Goal: Task Accomplishment & Management: Manage account settings

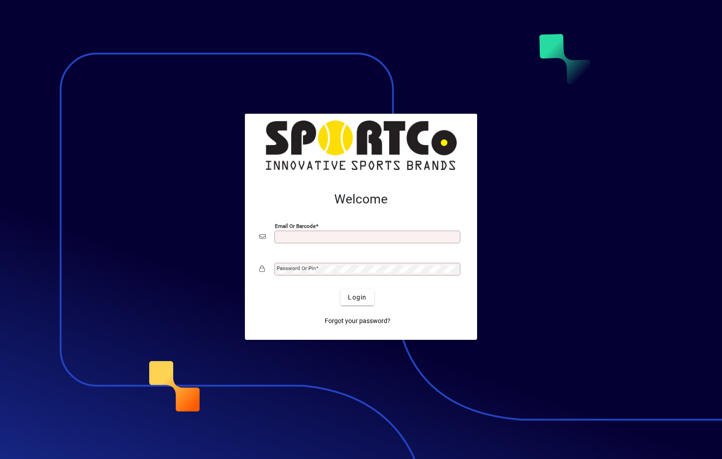
type input "**********"
click at [357, 297] on button "Login" at bounding box center [356, 297] width 33 height 16
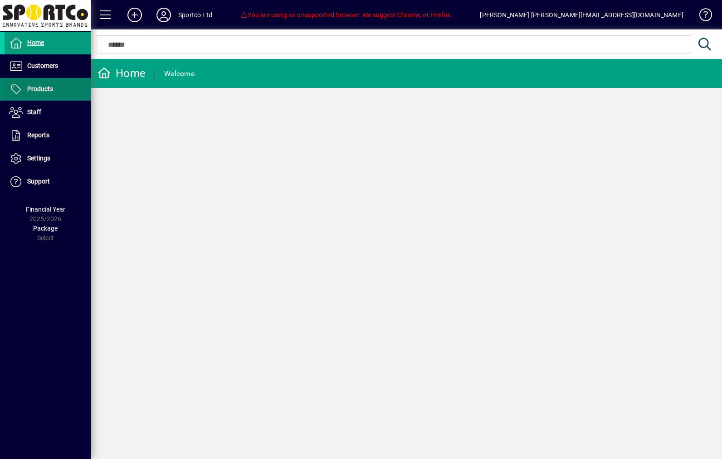
click at [56, 78] on span at bounding box center [48, 89] width 86 height 23
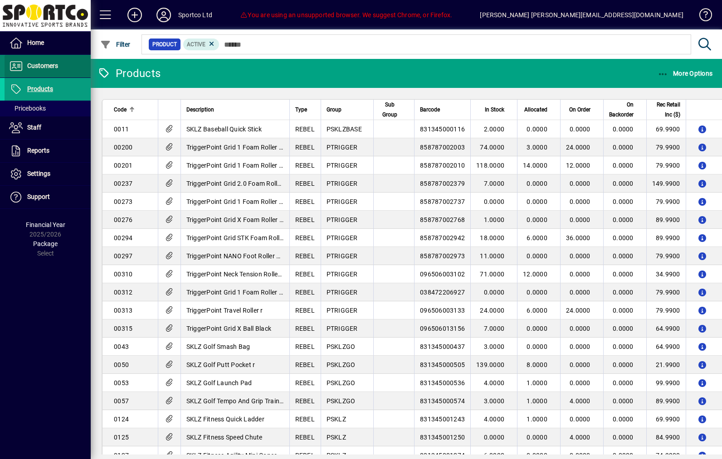
click at [44, 74] on span at bounding box center [48, 66] width 86 height 22
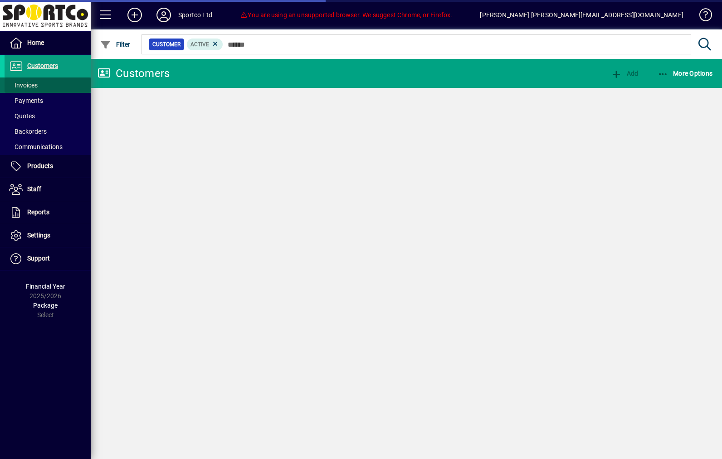
click at [29, 84] on span "Invoices" at bounding box center [23, 85] width 29 height 7
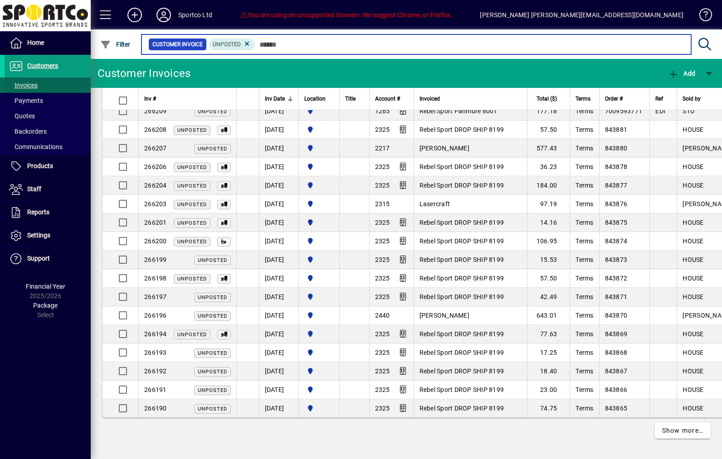
scroll to position [1564, 0]
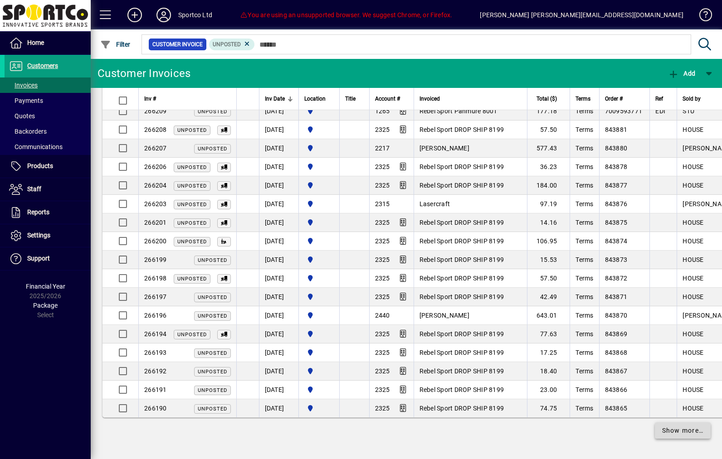
click at [665, 432] on span "Show more…" at bounding box center [683, 431] width 42 height 10
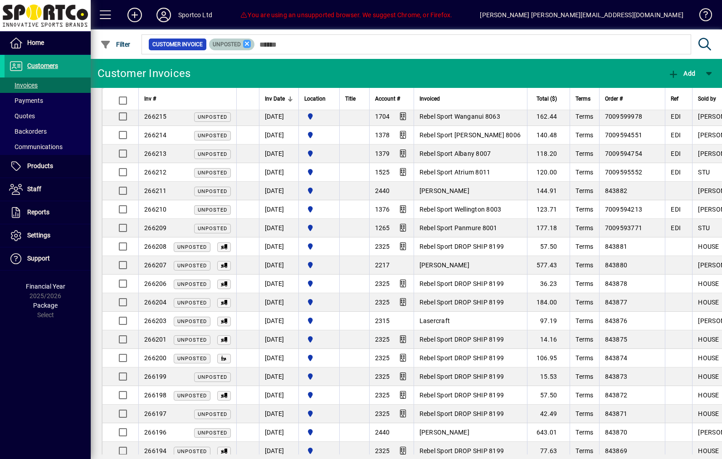
click at [251, 44] on icon at bounding box center [247, 44] width 8 height 8
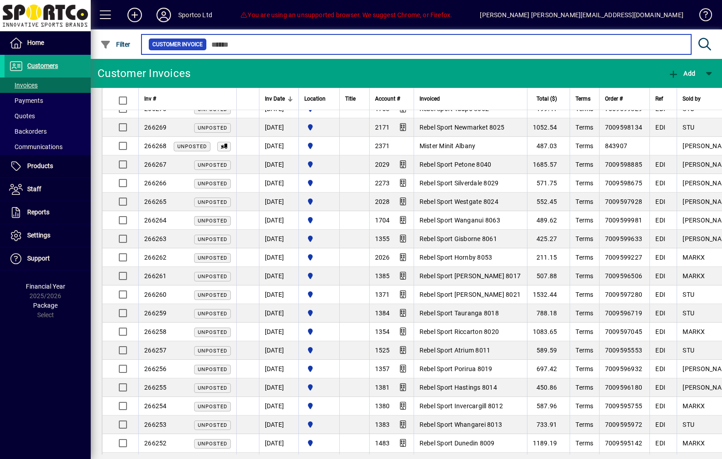
scroll to position [432, 0]
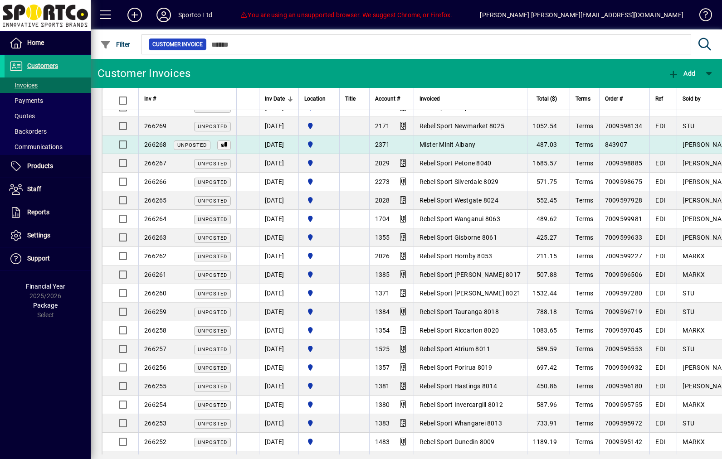
click at [527, 150] on td "Mister Minit Albany" at bounding box center [469, 145] width 113 height 19
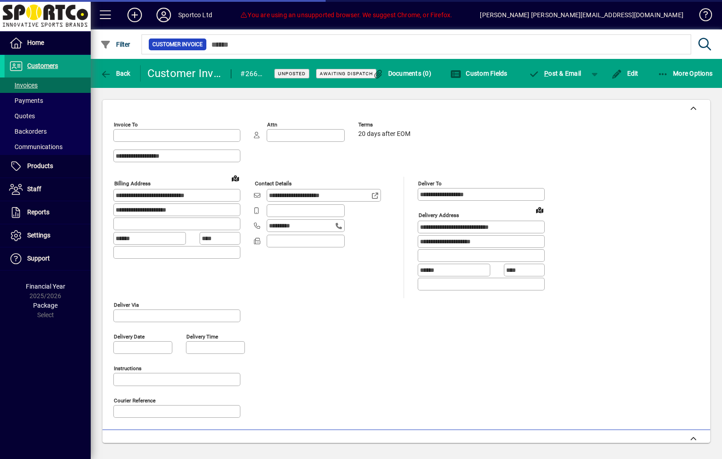
type input "**********"
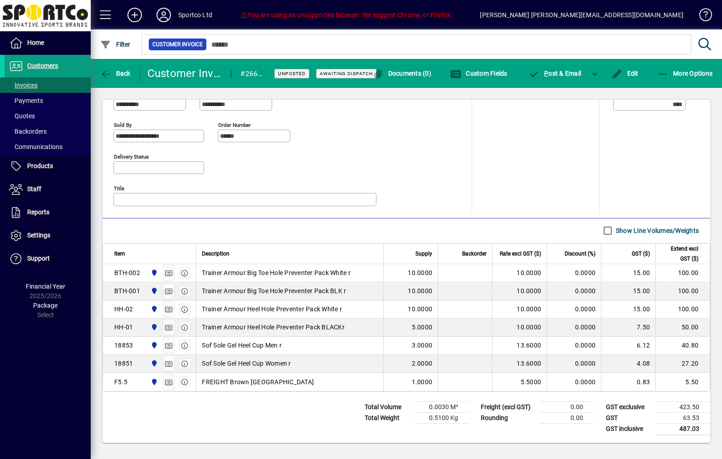
scroll to position [393, 0]
click at [128, 64] on span "button" at bounding box center [115, 74] width 35 height 22
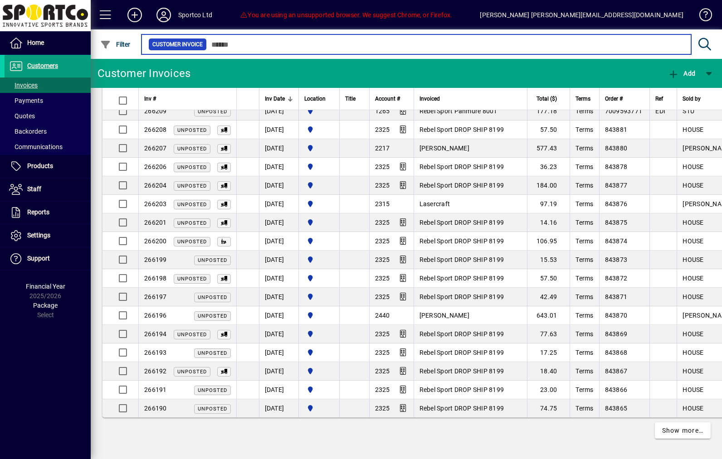
scroll to position [1564, 0]
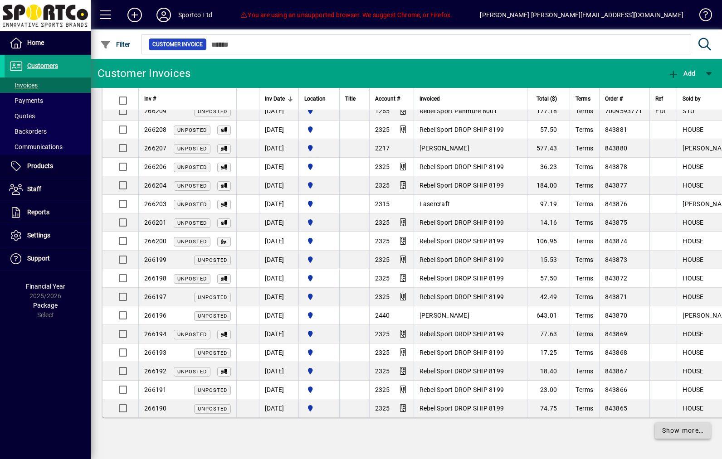
click at [675, 432] on span "Show more…" at bounding box center [683, 431] width 42 height 10
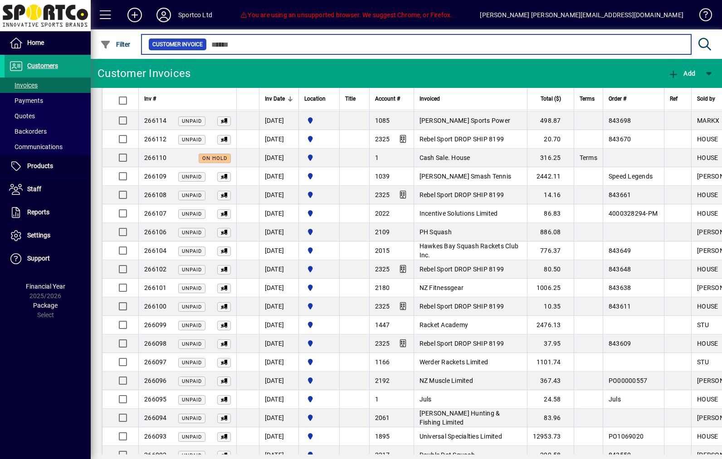
scroll to position [3190, 0]
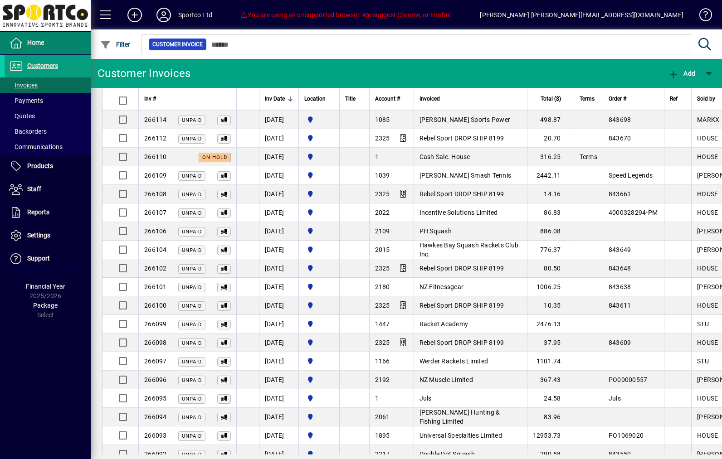
click at [2, 39] on li "Home" at bounding box center [45, 43] width 91 height 23
click at [0, 342] on html "Home Customers Invoices Payments Quotes Backorders Communications Products Pric…" at bounding box center [361, 229] width 722 height 459
click at [0, 342] on div "Home Customers Invoices Payments Quotes Backorders Communications Products Pric…" at bounding box center [45, 229] width 91 height 459
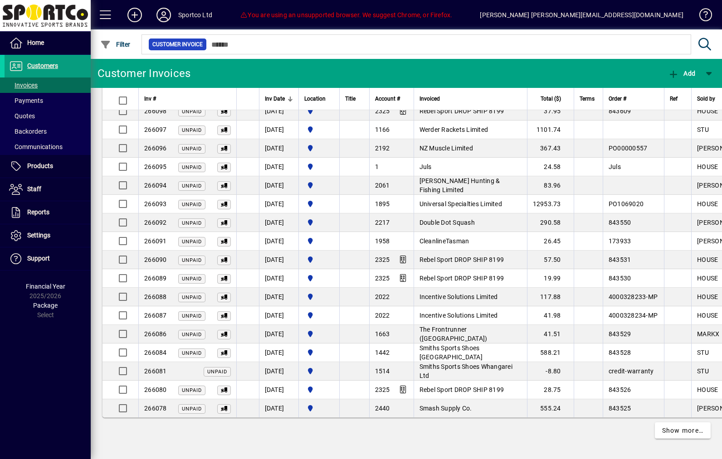
scroll to position [3431, 0]
click at [675, 432] on span "Show more…" at bounding box center [683, 431] width 42 height 10
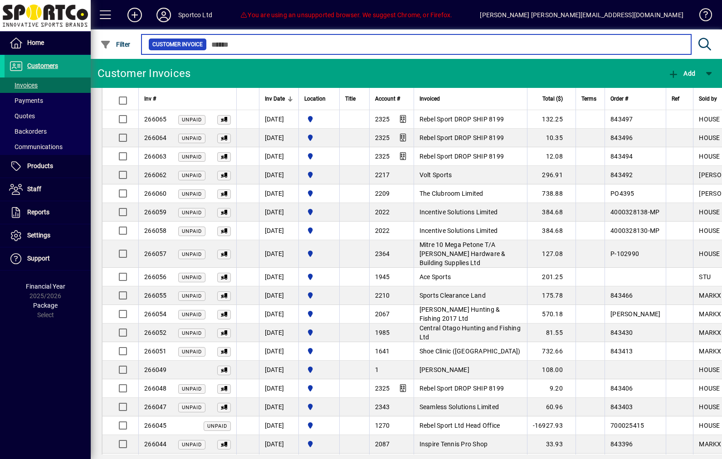
scroll to position [3910, 0]
